Goal: Task Accomplishment & Management: Manage account settings

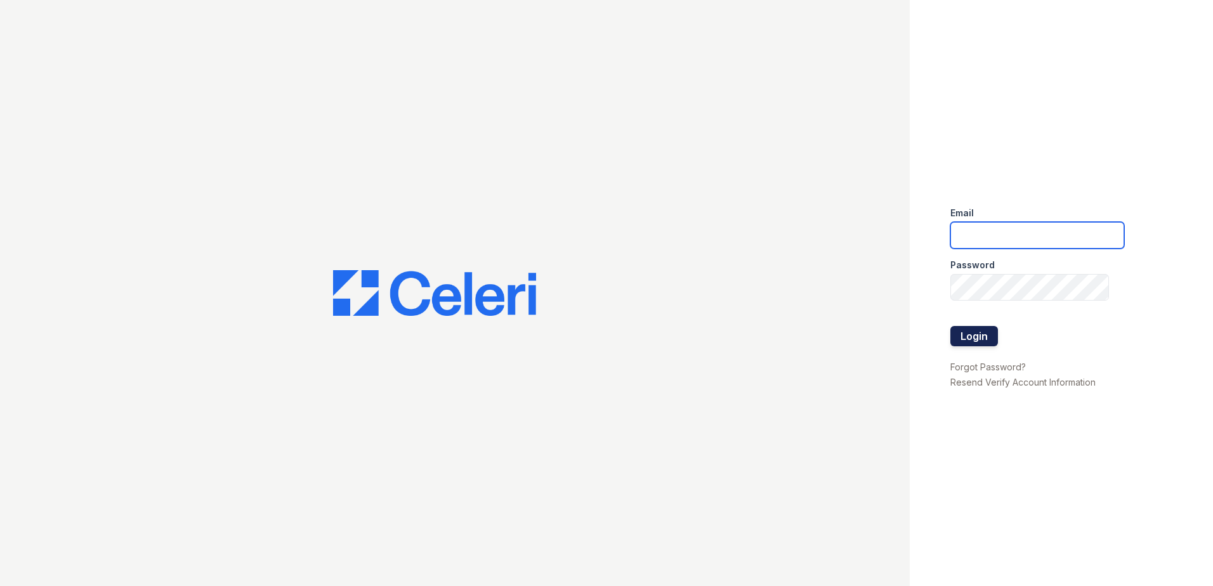
type input "[EMAIL_ADDRESS][DOMAIN_NAME]"
click at [991, 334] on button "Login" at bounding box center [974, 336] width 48 height 20
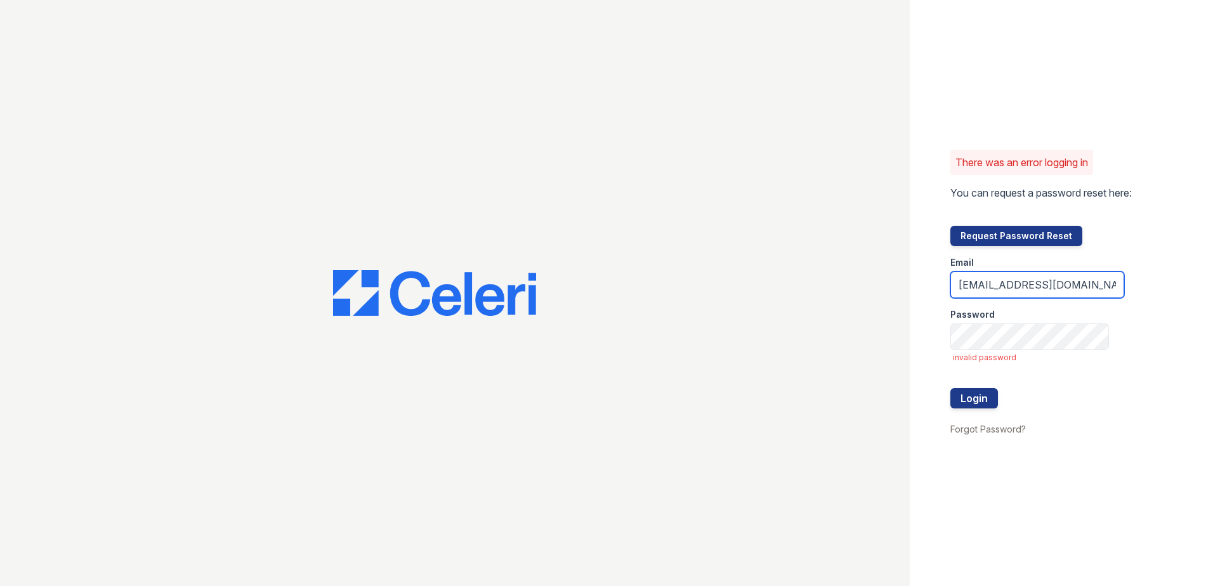
drag, startPoint x: 1042, startPoint y: 285, endPoint x: 919, endPoint y: 286, distance: 123.1
click at [919, 286] on div "There was an error logging in You can request a password reset here: Request Pa…" at bounding box center [1061, 293] width 303 height 586
type input "msalisbury@trinity-pm.com"
click at [978, 398] on button "Login" at bounding box center [974, 398] width 48 height 20
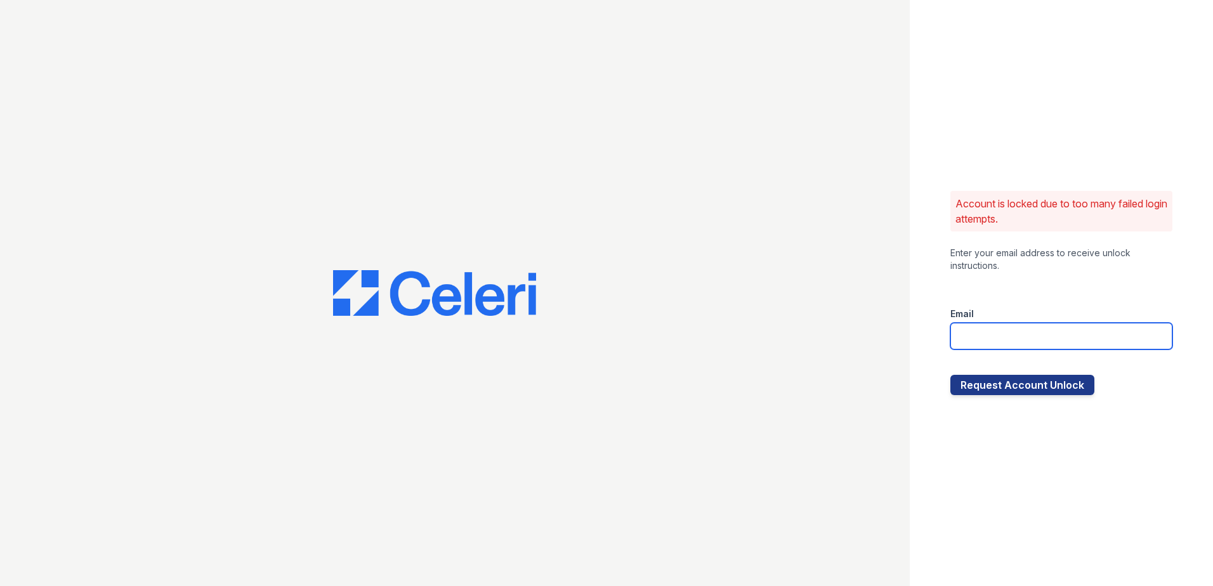
click at [987, 327] on input "email" at bounding box center [1061, 336] width 222 height 27
type input "msalisbury@trinity-pm.com"
click at [1007, 381] on button "Request Account Unlock" at bounding box center [1022, 385] width 144 height 20
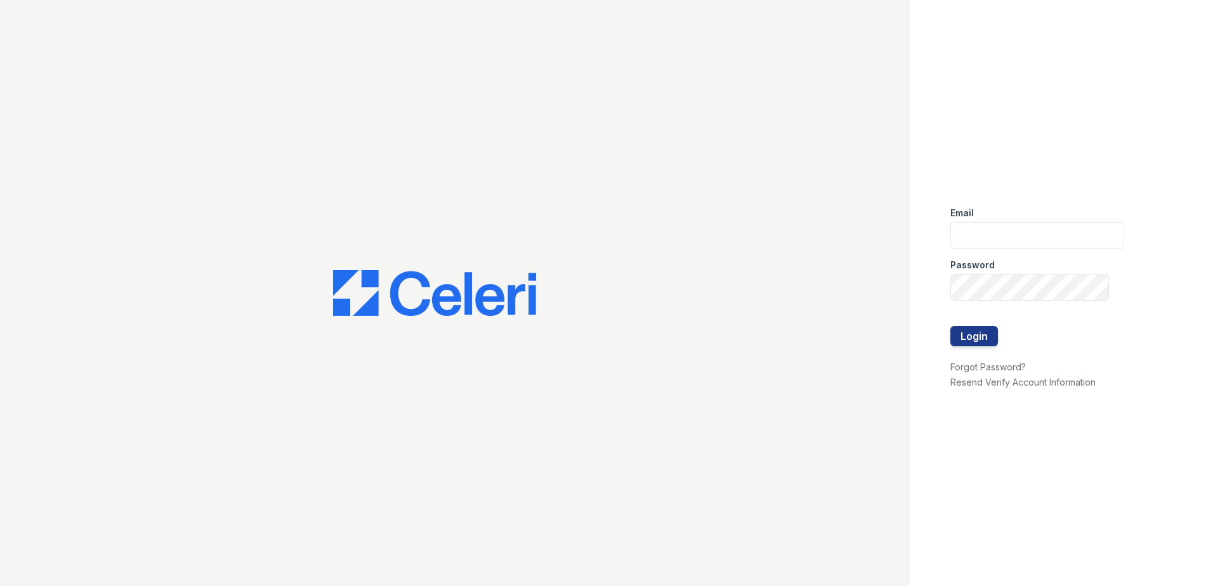
type input "renewtowncenter@trinity-pm.com"
click at [1007, 371] on link "Forgot Password?" at bounding box center [988, 367] width 76 height 11
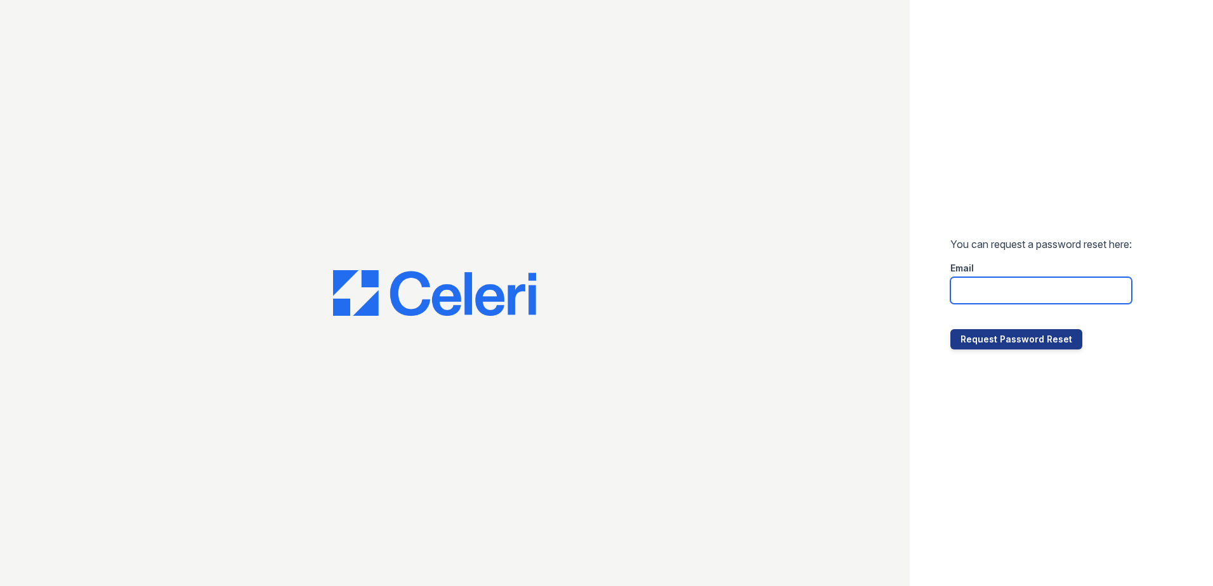
click at [1053, 287] on input "email" at bounding box center [1040, 290] width 181 height 27
type input "msalisbury@trinity-pm.com"
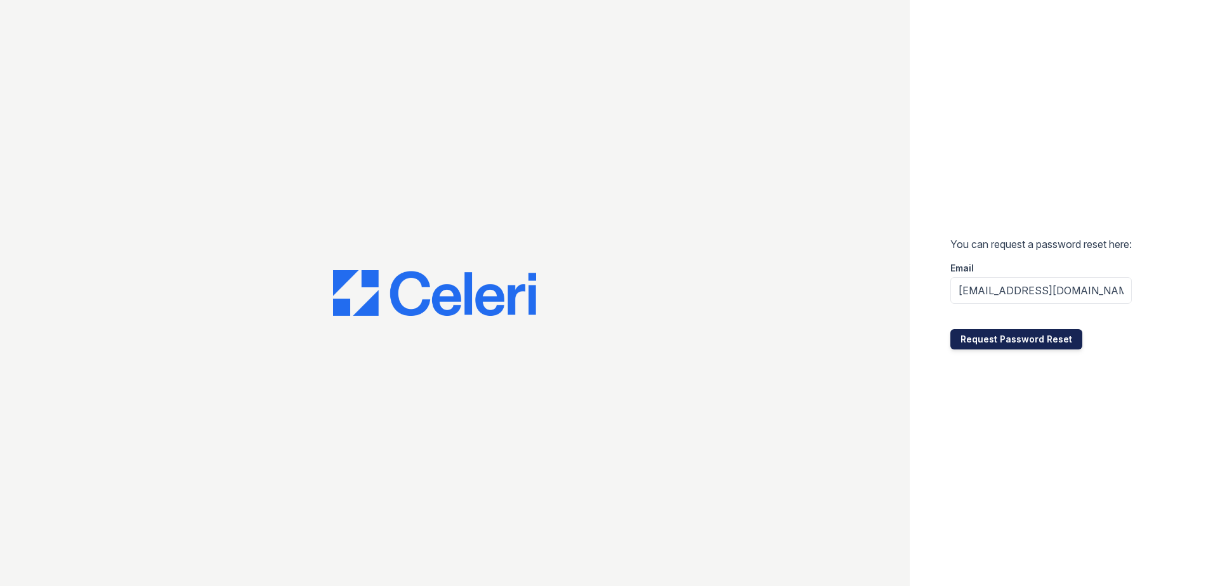
click at [1020, 339] on button "Request Password Reset" at bounding box center [1016, 339] width 132 height 20
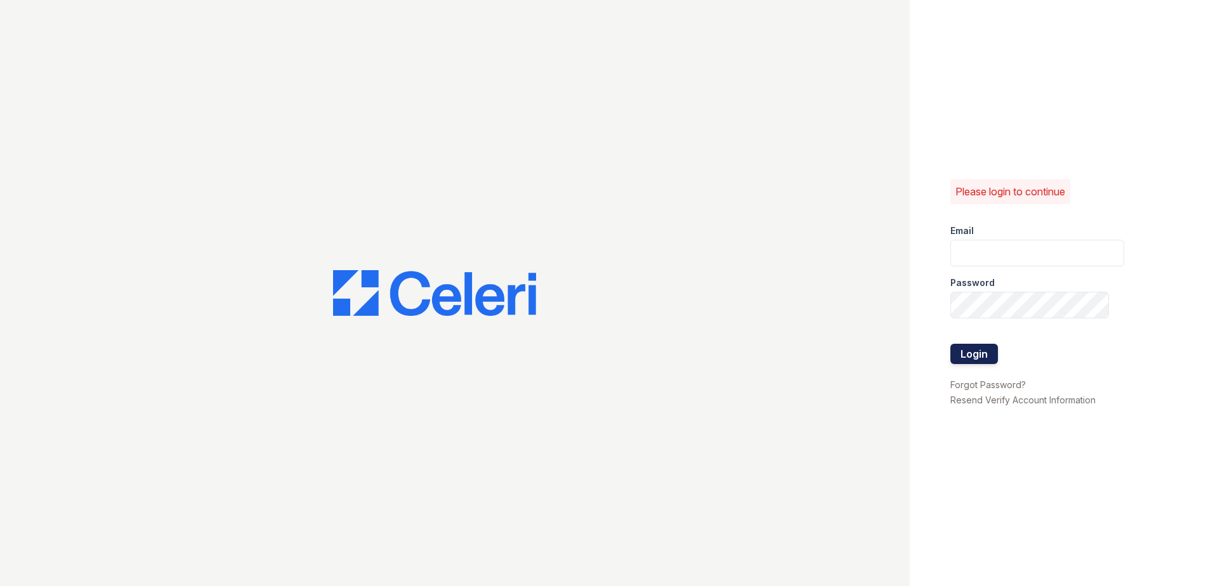
type input "renewtowncenter@trinity-pm.com"
click at [975, 360] on button "Login" at bounding box center [974, 354] width 48 height 20
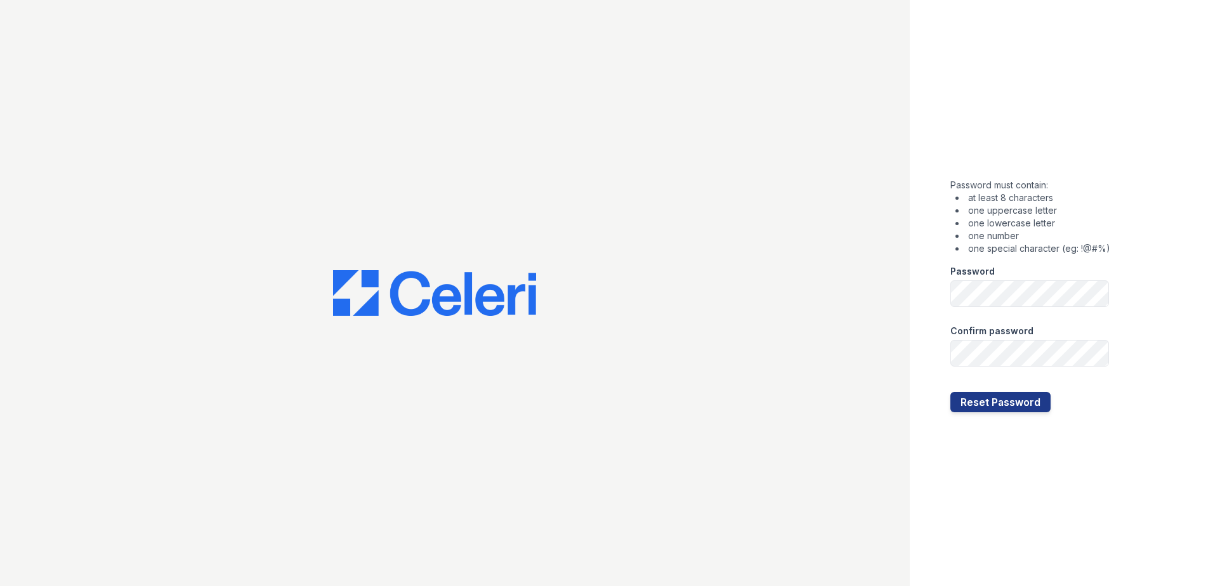
click at [1070, 126] on div "Password must contain: at least 8 characters one uppercase letter one lowercase…" at bounding box center [1061, 293] width 303 height 586
click at [999, 400] on button "Reset Password" at bounding box center [1000, 402] width 100 height 20
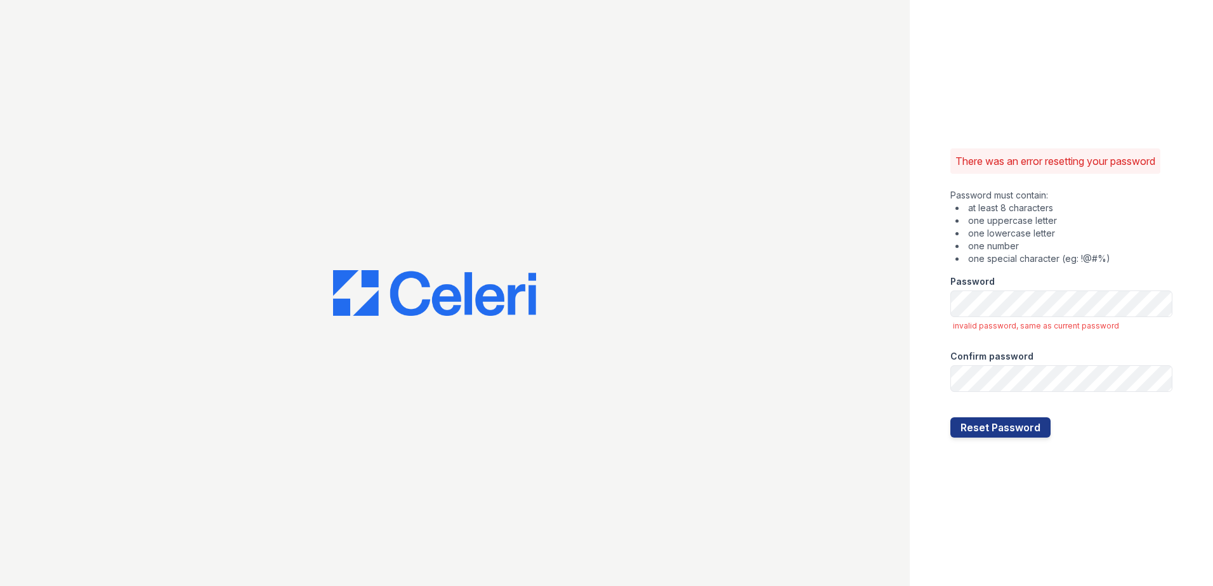
click at [1037, 87] on div "There was an error resetting your password Password must contain: at least 8 ch…" at bounding box center [1061, 293] width 303 height 586
click at [1046, 49] on div "There was an error resetting your password Password must contain: at least 8 ch…" at bounding box center [1061, 293] width 303 height 586
click at [1025, 115] on div "There was an error resetting your password Password must contain: at least 8 ch…" at bounding box center [1061, 293] width 303 height 586
click at [1051, 104] on div "There was an error resetting your password Password must contain: at least 8 ch…" at bounding box center [1061, 293] width 303 height 586
click at [1034, 121] on div "There was an error resetting your password Password must contain: at least 8 ch…" at bounding box center [1061, 293] width 303 height 586
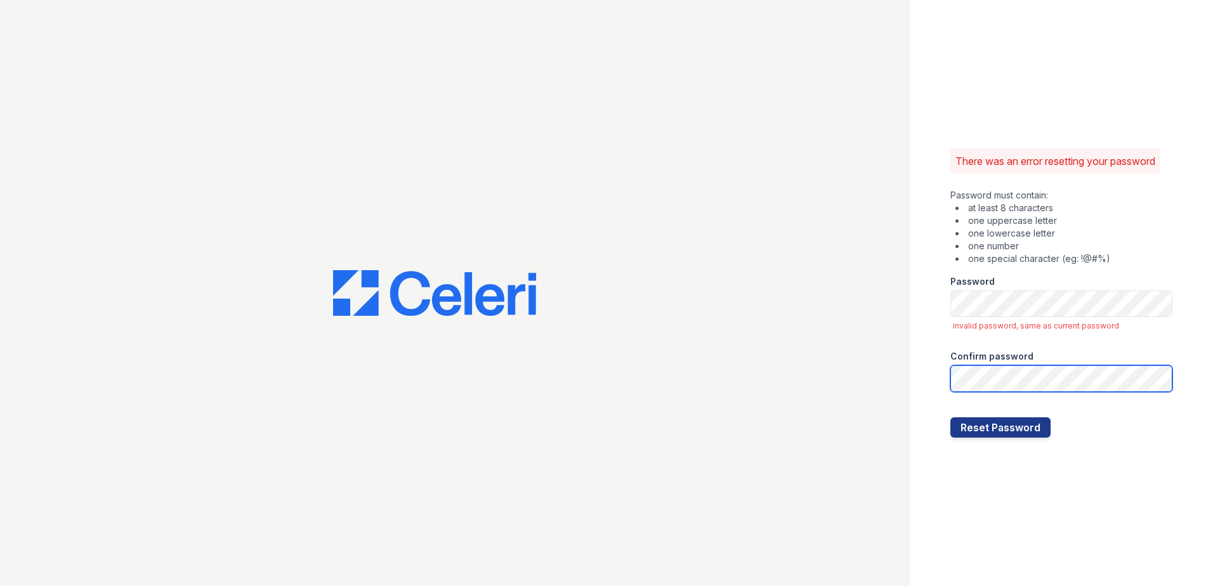
click at [950, 417] on button "Reset Password" at bounding box center [1000, 427] width 100 height 20
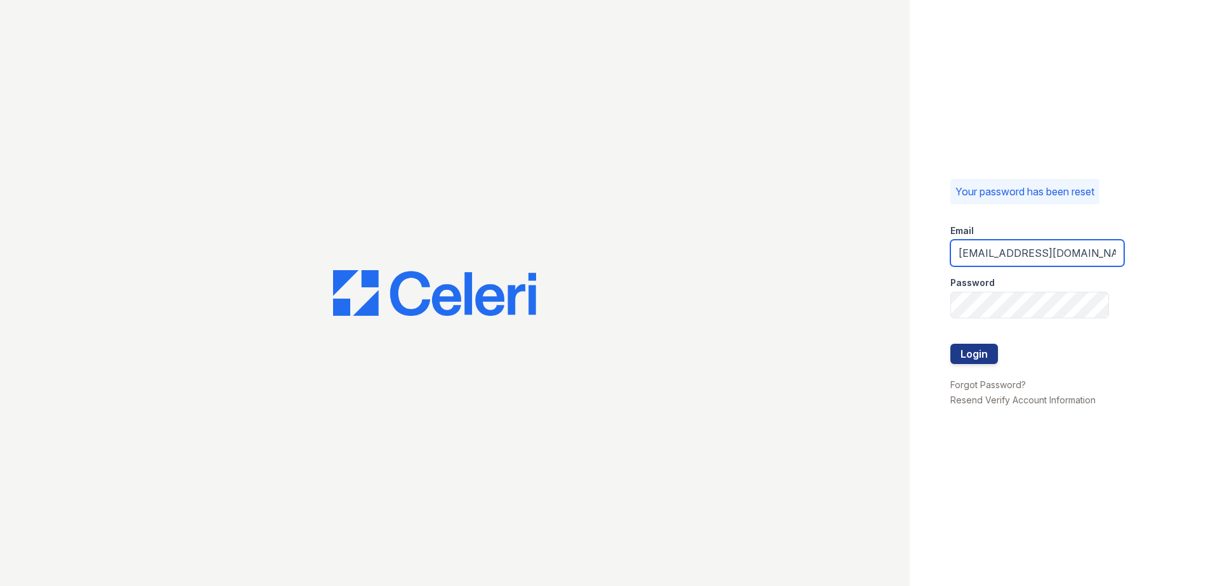
drag, startPoint x: 1042, startPoint y: 254, endPoint x: 849, endPoint y: 247, distance: 193.0
click at [849, 247] on div "Your password has been reset Email renewtowncenter@trinity-pm.com Password Logi…" at bounding box center [606, 293] width 1213 height 586
type input "msalisbury@trinity-pm.com"
drag, startPoint x: 1180, startPoint y: 187, endPoint x: 1173, endPoint y: 204, distance: 18.7
click at [1180, 187] on div "Your password has been reset Email msalisbury@trinity-pm.com Password Login For…" at bounding box center [1061, 293] width 303 height 586
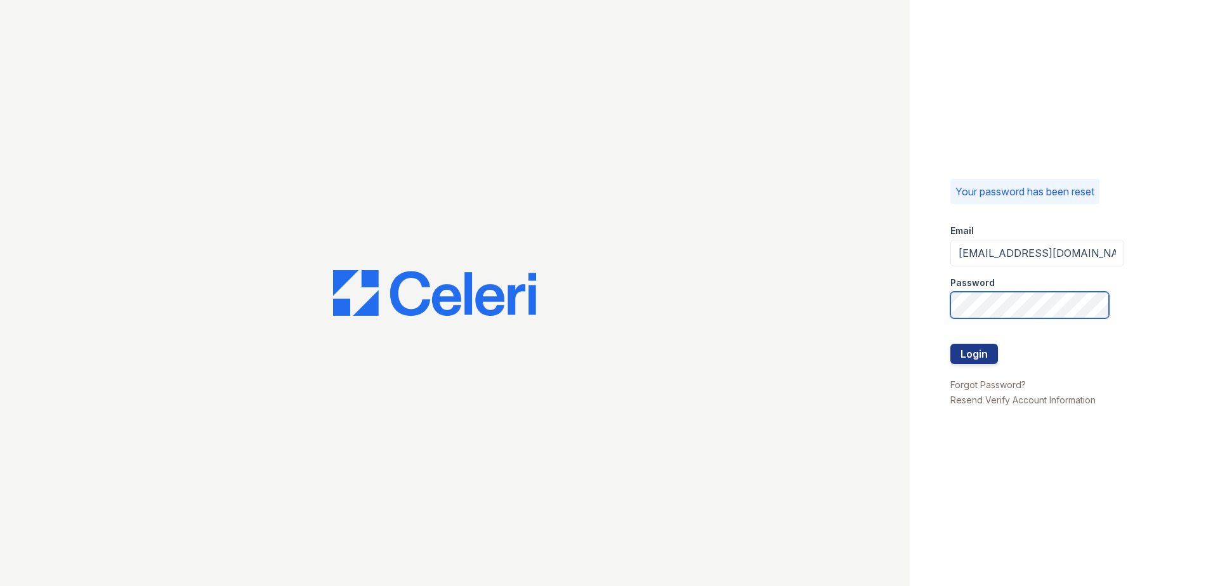
click at [950, 344] on button "Login" at bounding box center [974, 354] width 48 height 20
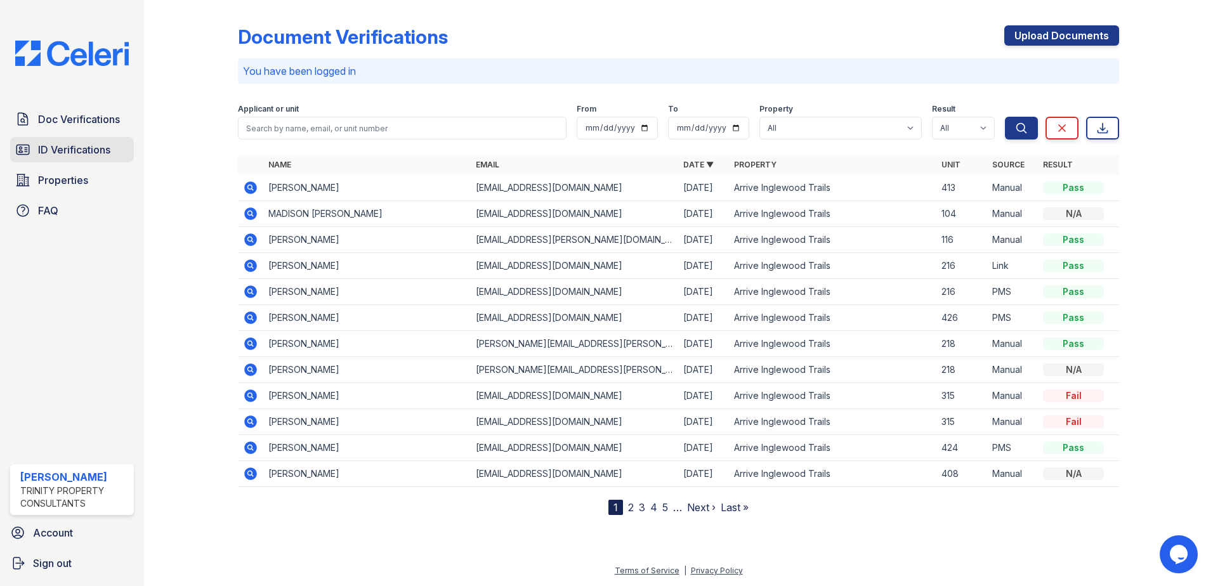
click at [87, 154] on span "ID Verifications" at bounding box center [74, 149] width 72 height 15
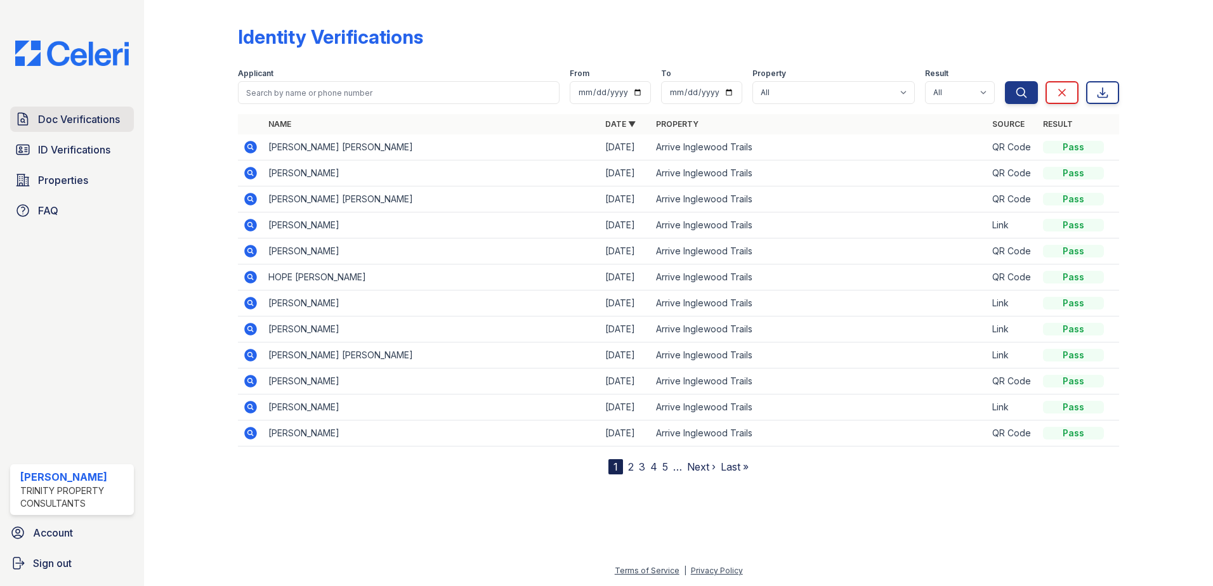
click at [81, 114] on span "Doc Verifications" at bounding box center [79, 119] width 82 height 15
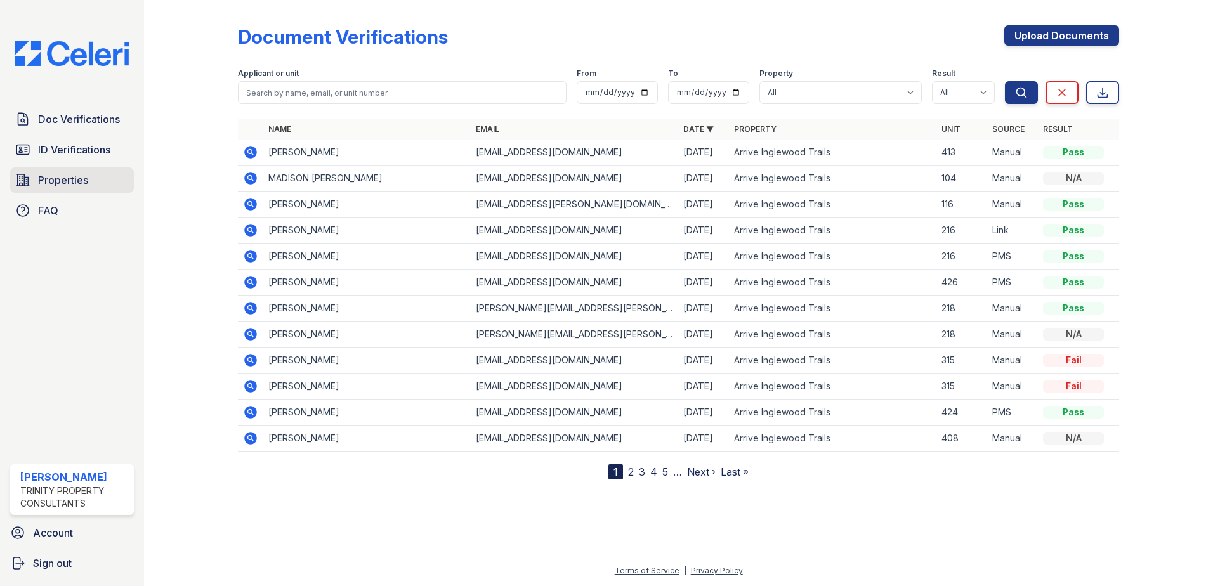
click at [65, 178] on span "Properties" at bounding box center [63, 180] width 50 height 15
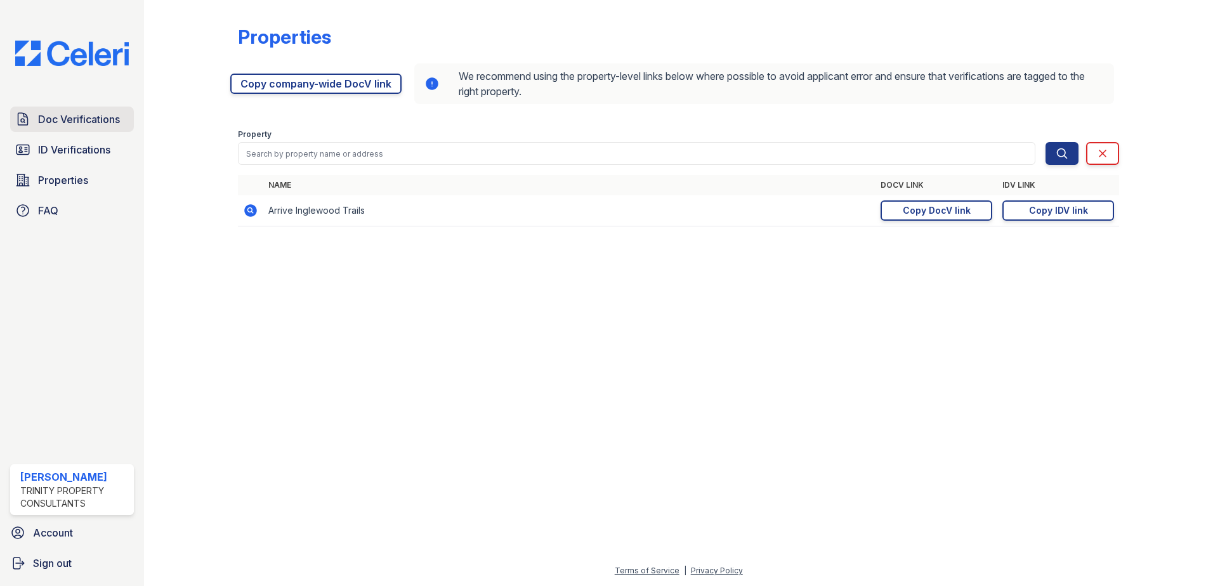
click at [72, 120] on span "Doc Verifications" at bounding box center [79, 119] width 82 height 15
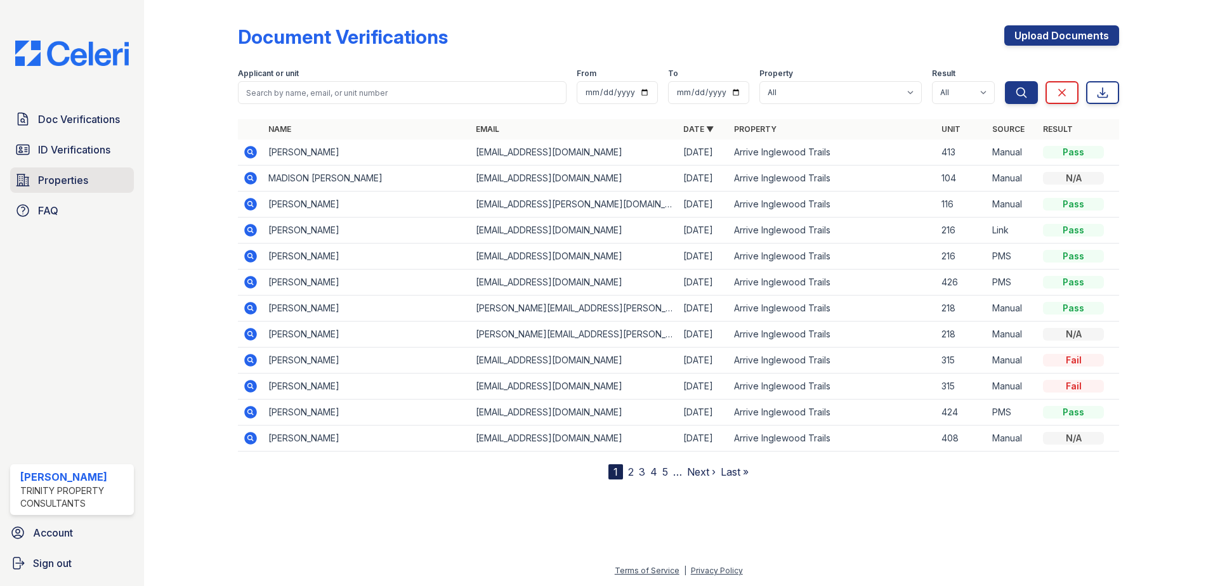
click at [81, 181] on span "Properties" at bounding box center [63, 180] width 50 height 15
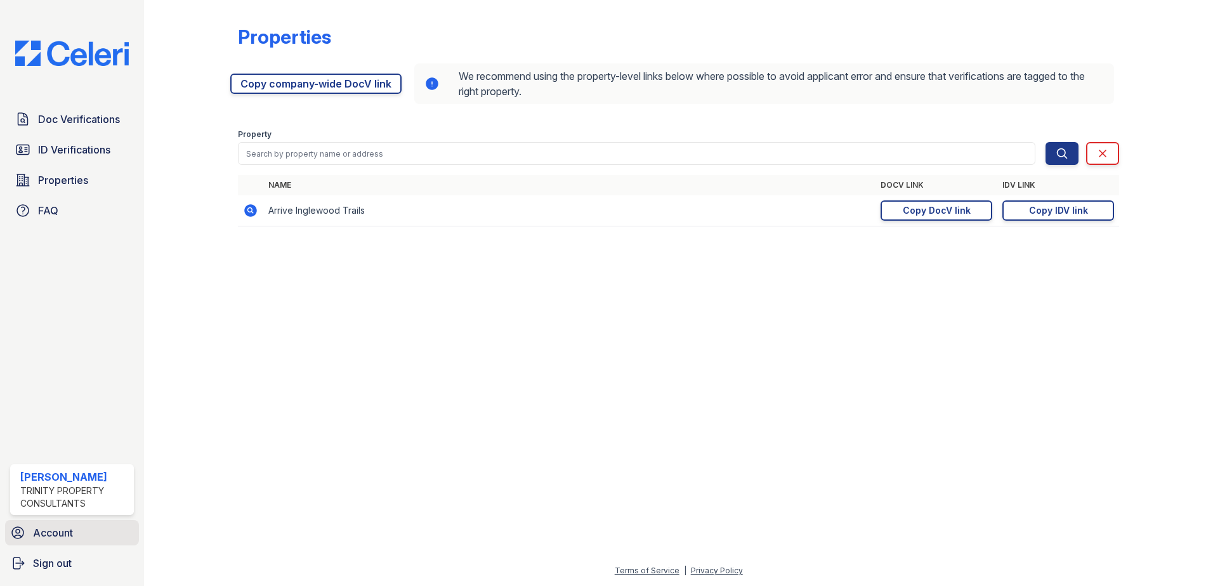
click at [56, 532] on span "Account" at bounding box center [53, 532] width 40 height 15
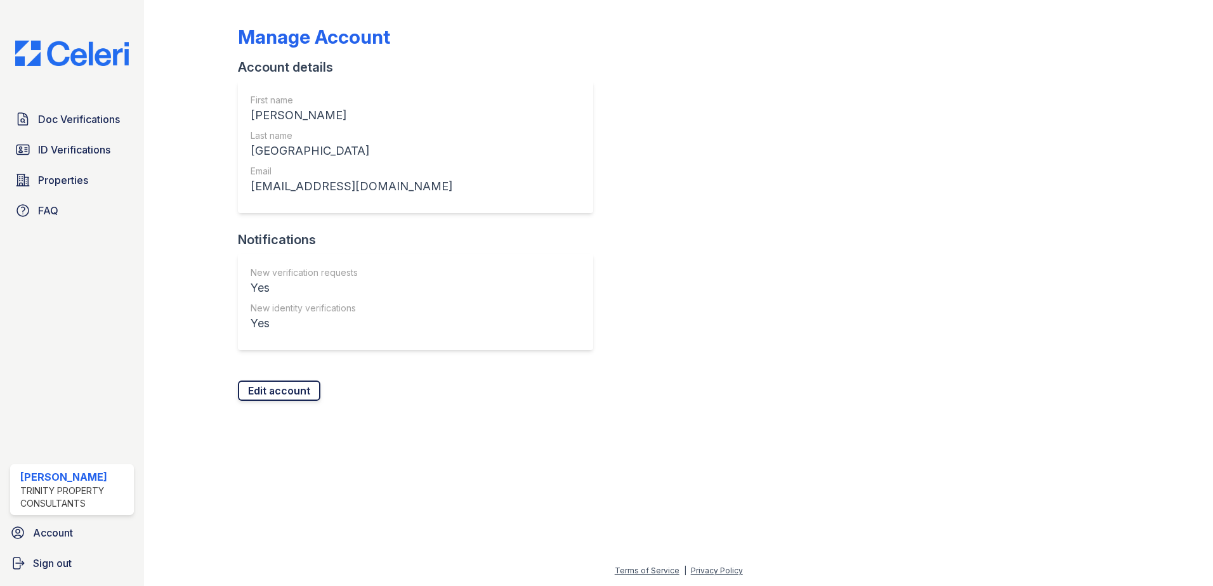
click at [286, 400] on link "Edit account" at bounding box center [279, 391] width 82 height 20
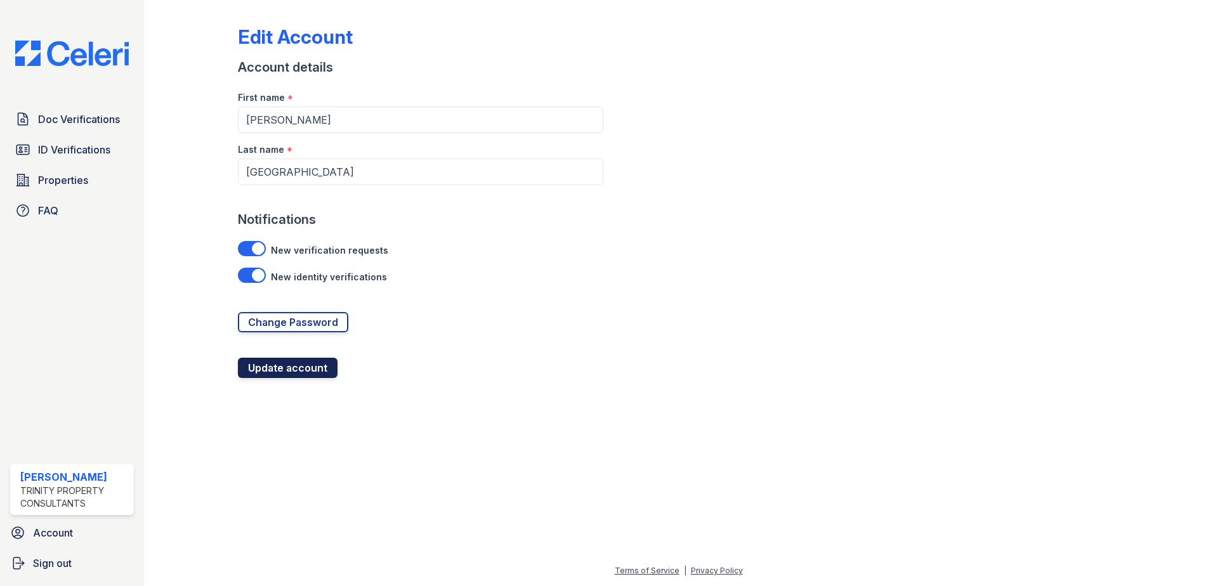
click at [287, 367] on button "Update account" at bounding box center [288, 368] width 100 height 20
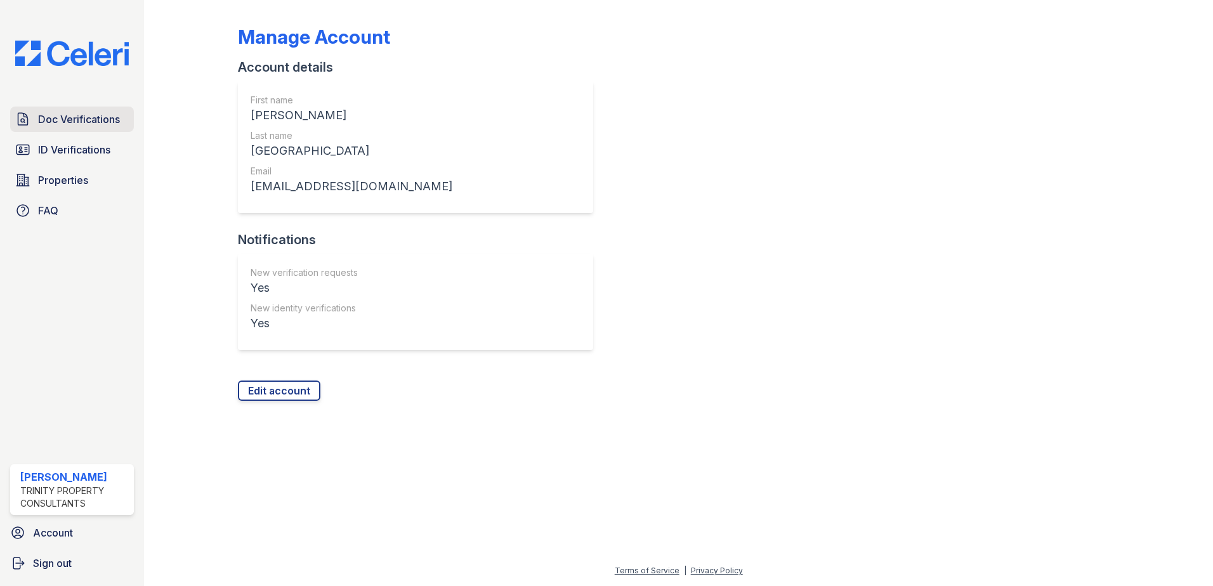
click at [77, 122] on span "Doc Verifications" at bounding box center [79, 119] width 82 height 15
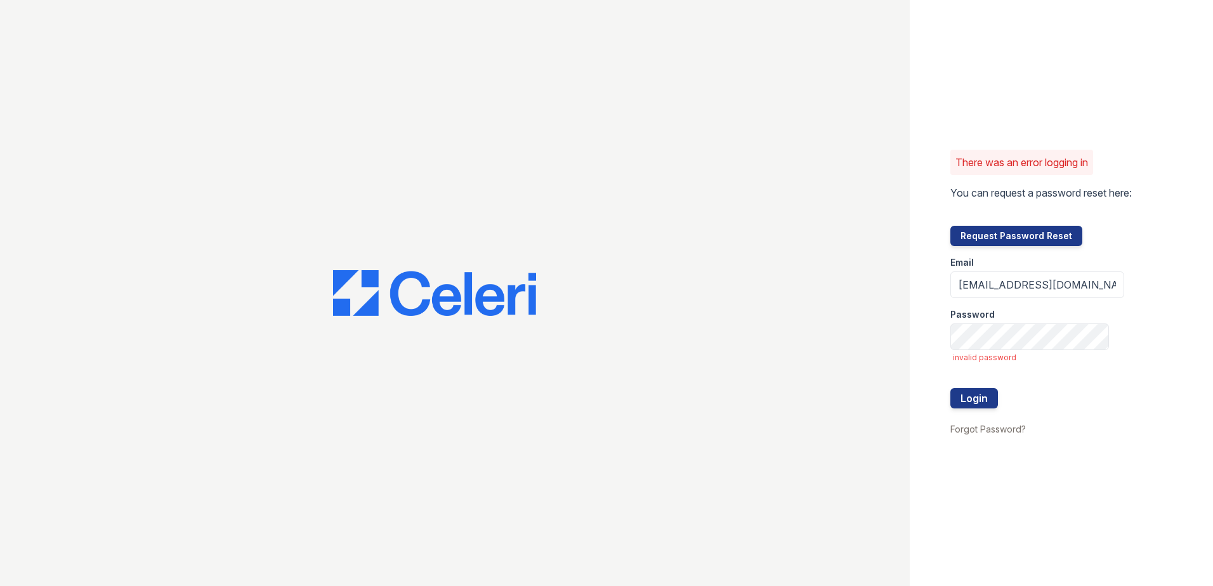
click at [1010, 113] on div "There was an error logging in You can request a password reset here: Request Pa…" at bounding box center [1061, 293] width 303 height 586
